Goal: Find specific page/section: Find specific page/section

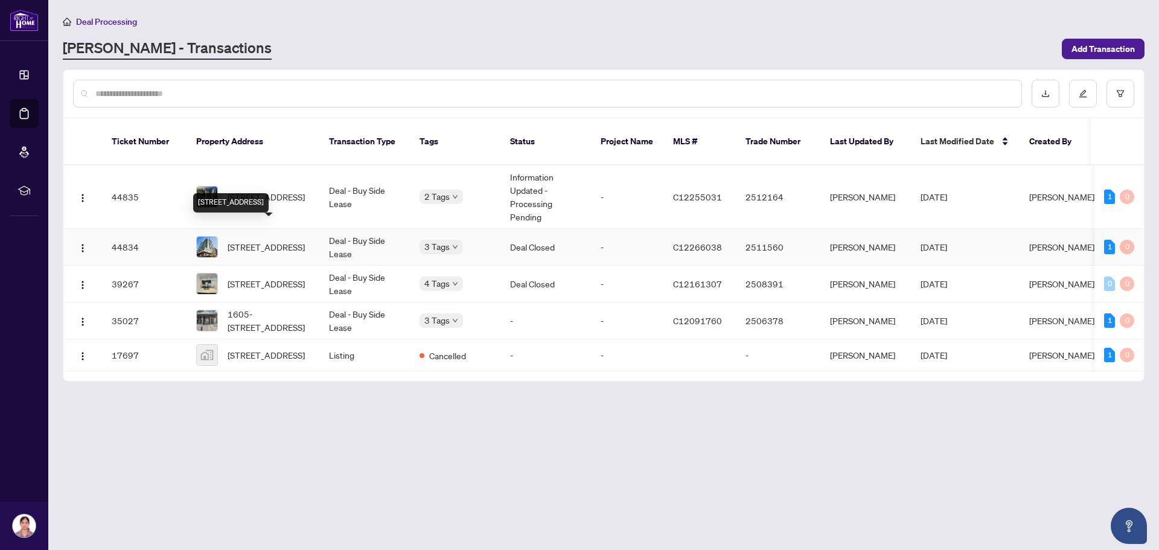
click at [274, 240] on span "[STREET_ADDRESS]" at bounding box center [266, 246] width 77 height 13
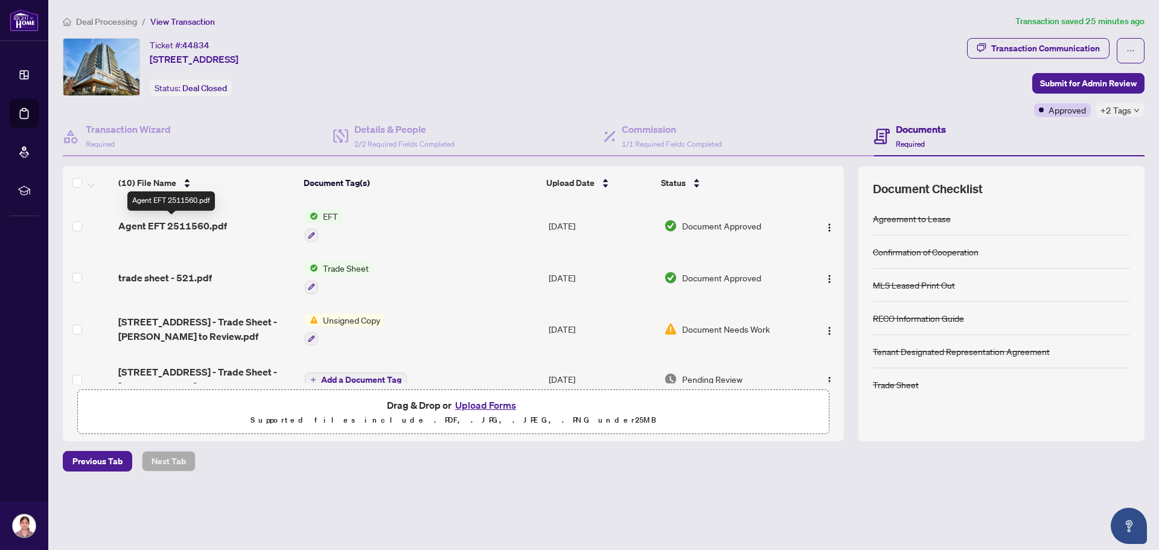
click at [208, 219] on span "Agent EFT 2511560.pdf" at bounding box center [172, 226] width 109 height 14
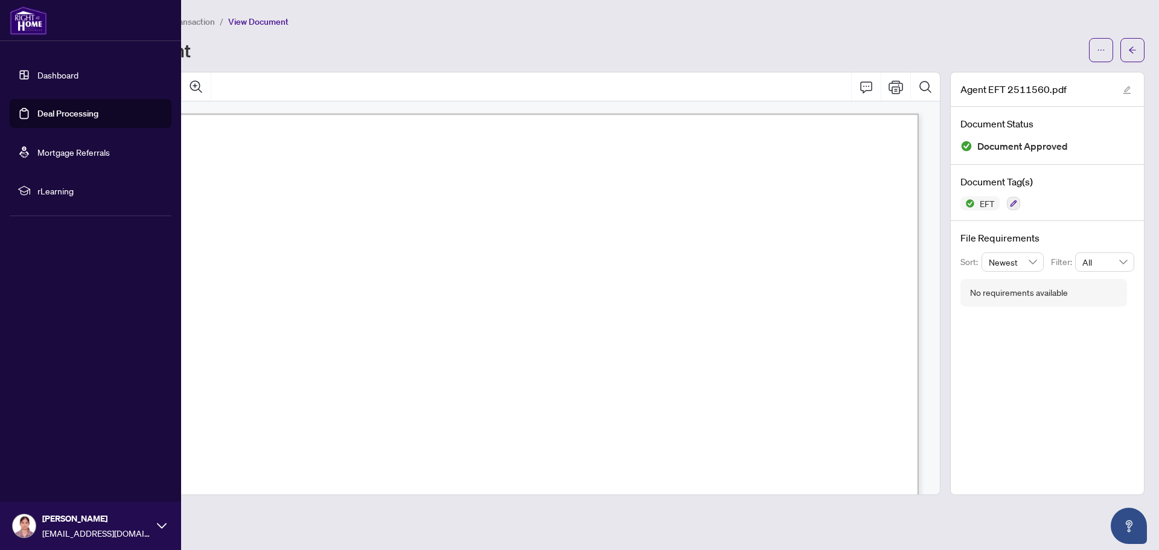
click at [38, 112] on link "Deal Processing" at bounding box center [67, 113] width 61 height 11
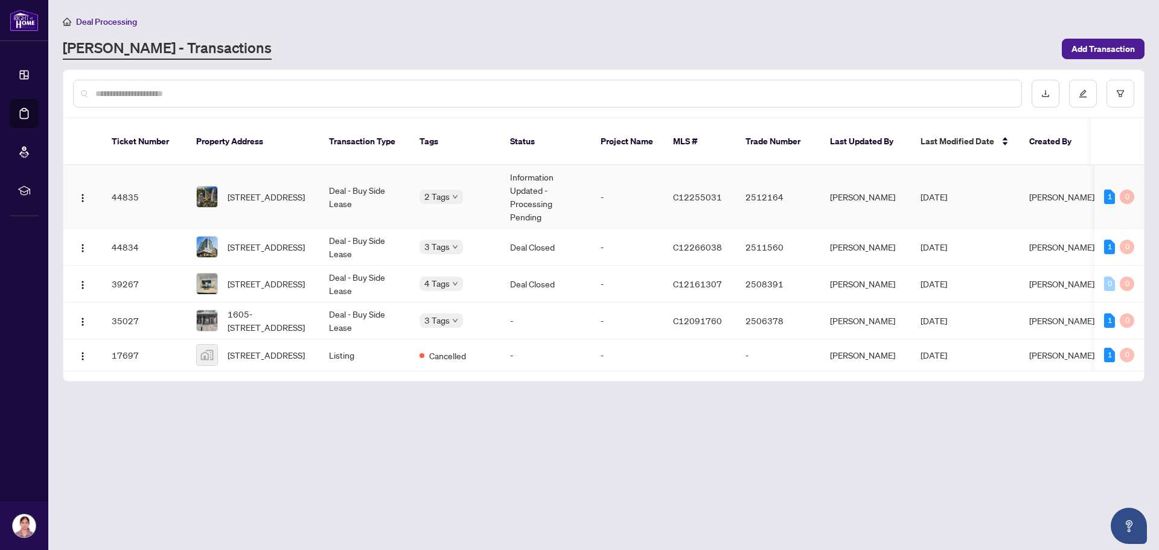
click at [354, 181] on td "Deal - Buy Side Lease" at bounding box center [364, 196] width 91 height 63
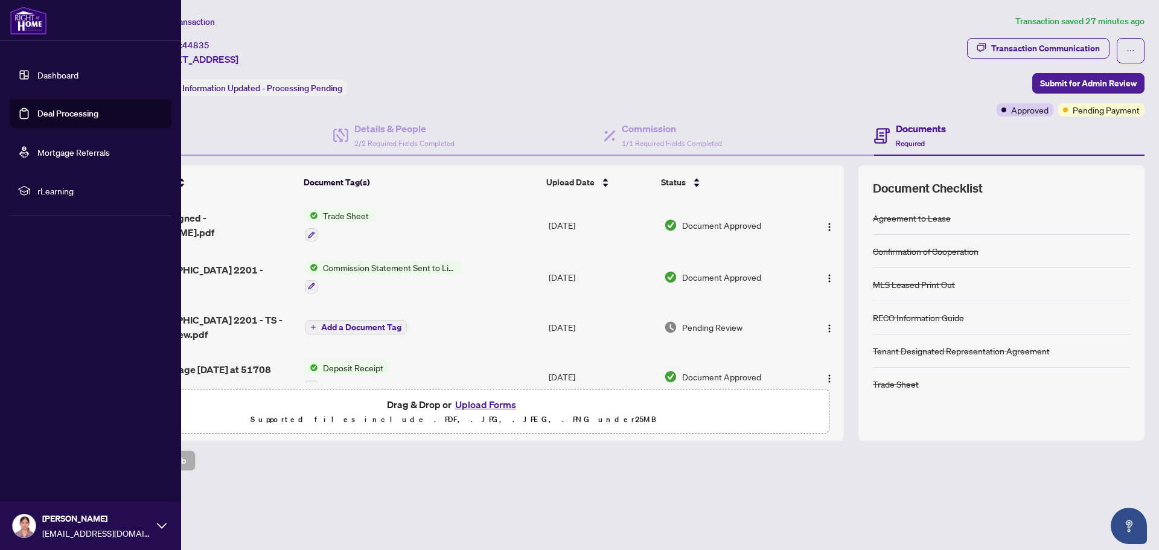
click at [37, 111] on link "Deal Processing" at bounding box center [67, 113] width 61 height 11
